Goal: Check status

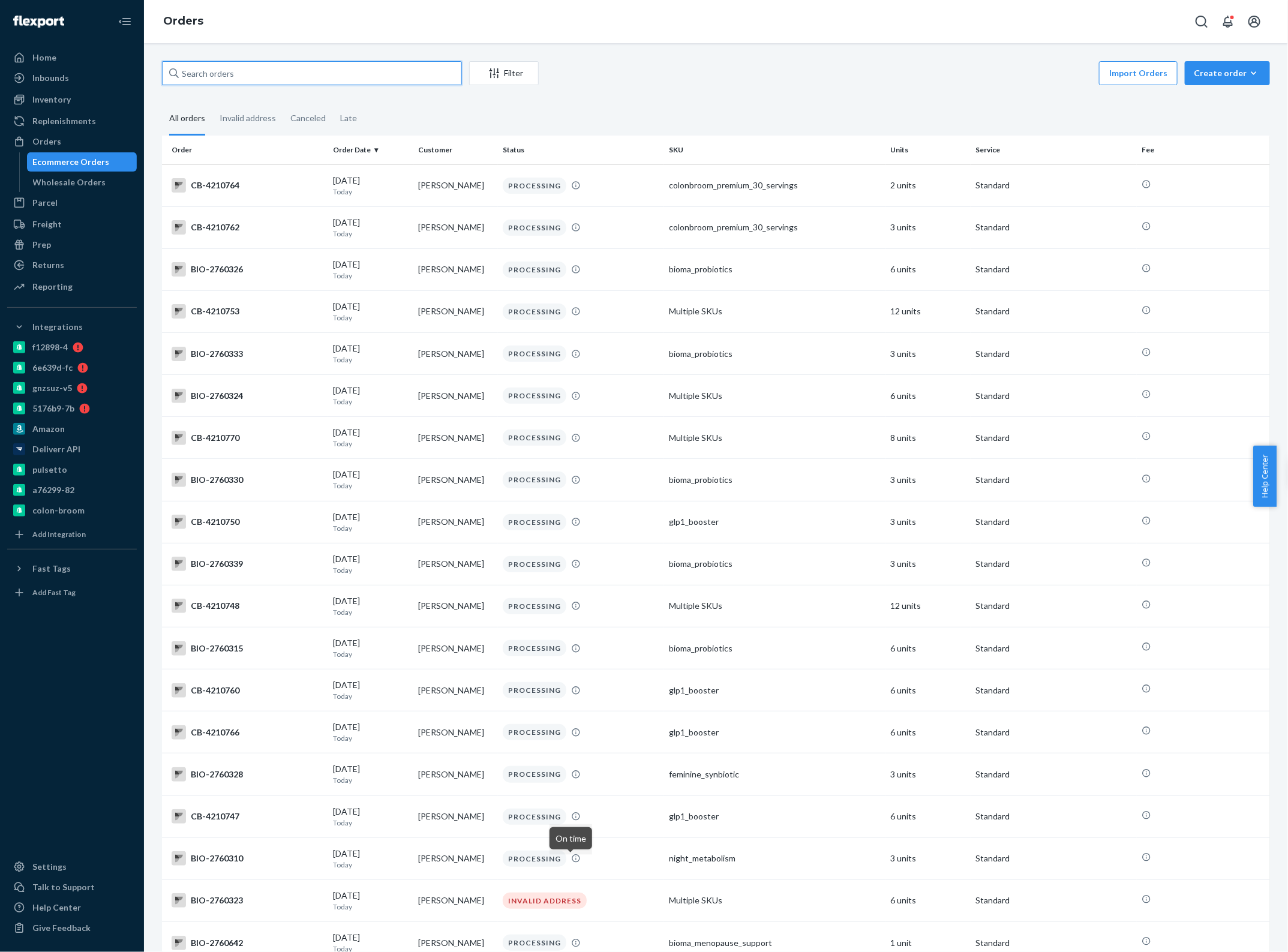
click at [223, 77] on input "text" at bounding box center [312, 73] width 299 height 24
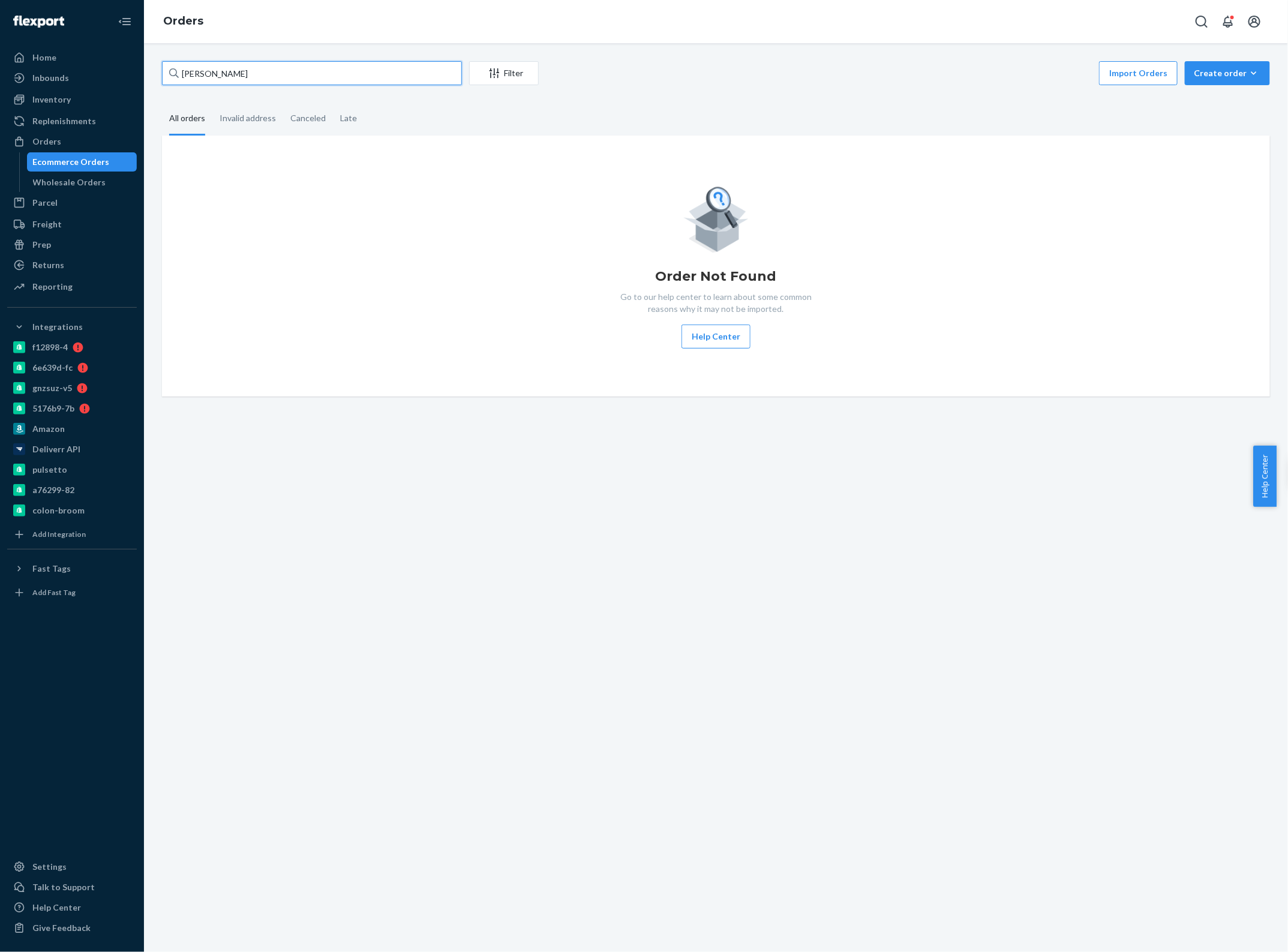
type input "[PERSON_NAME]"
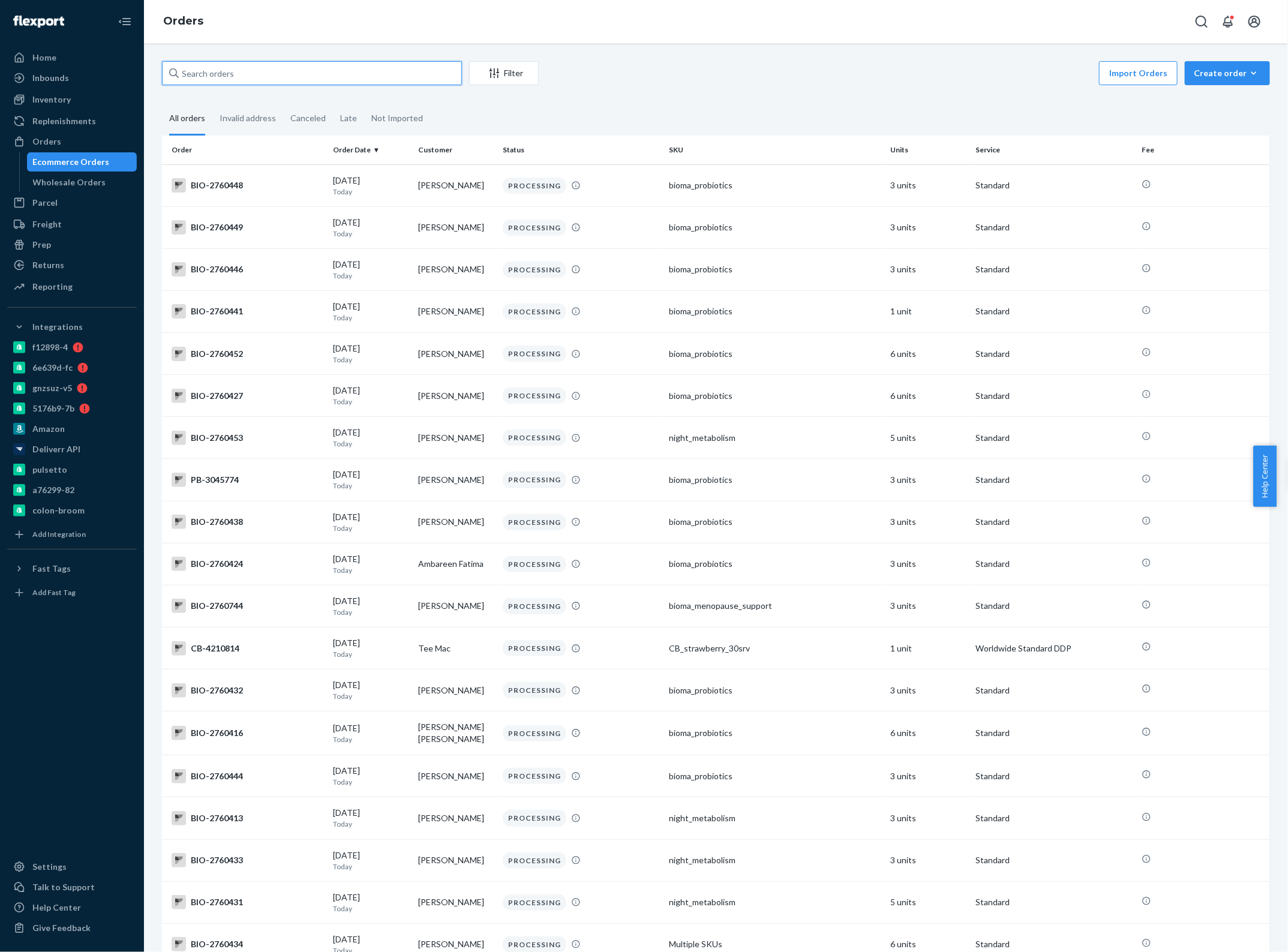
click at [235, 70] on input "text" at bounding box center [312, 73] width 299 height 24
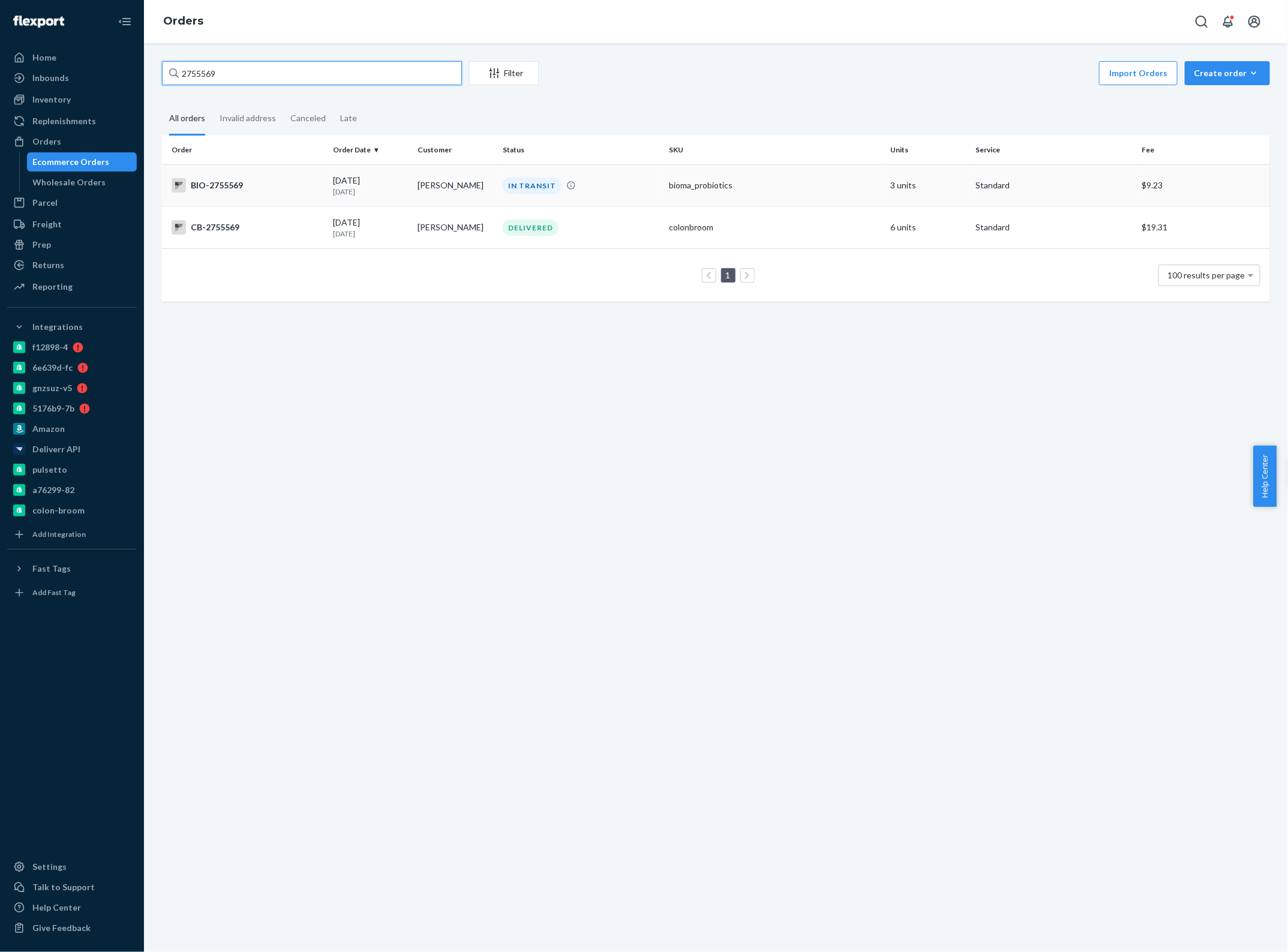
type input "2755569"
click at [366, 175] on div "09/20/2025 1 day ago" at bounding box center [370, 186] width 75 height 22
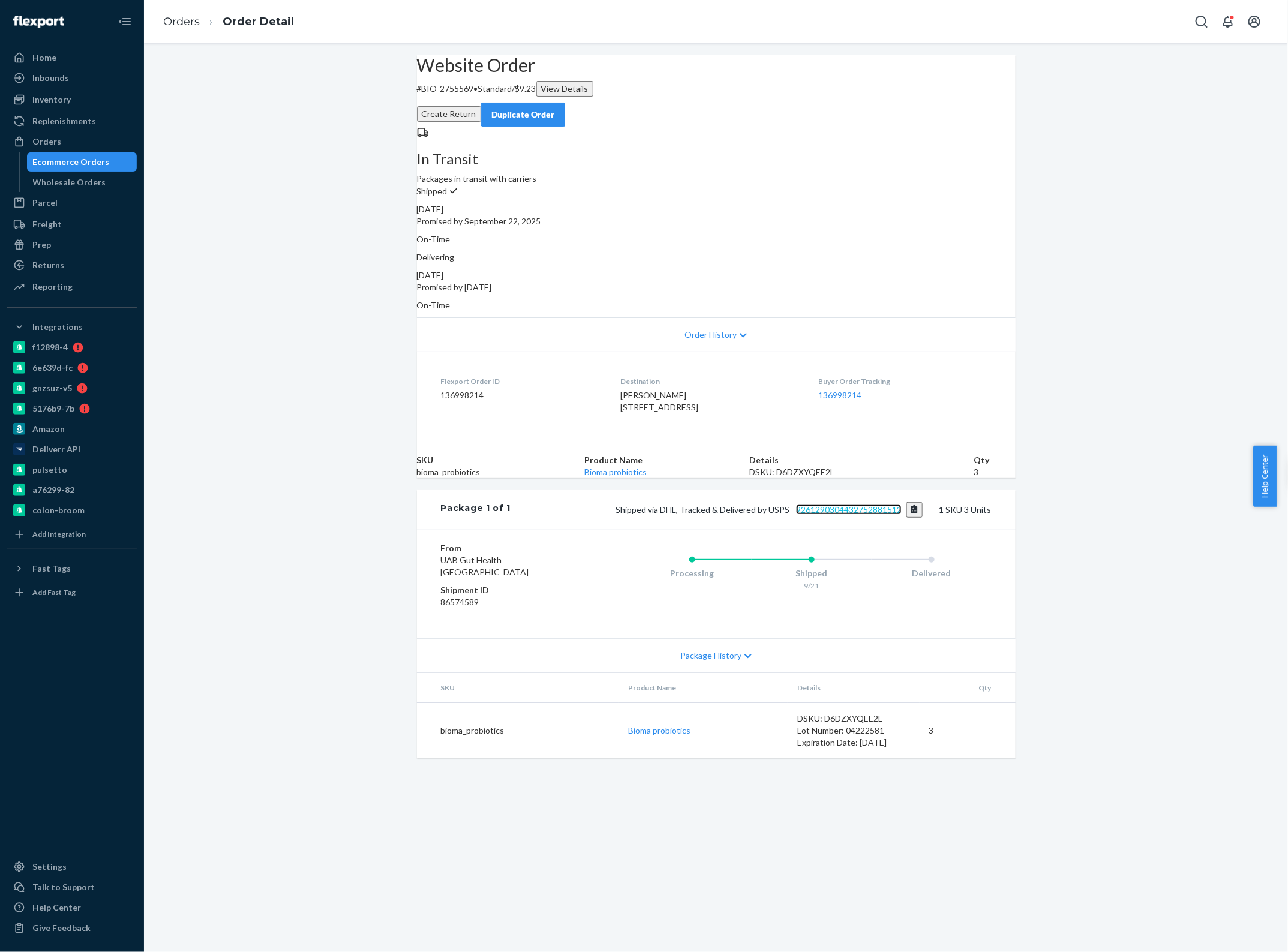
click at [823, 514] on link "9261290304432752881512" at bounding box center [849, 509] width 106 height 10
